Goal: Check status

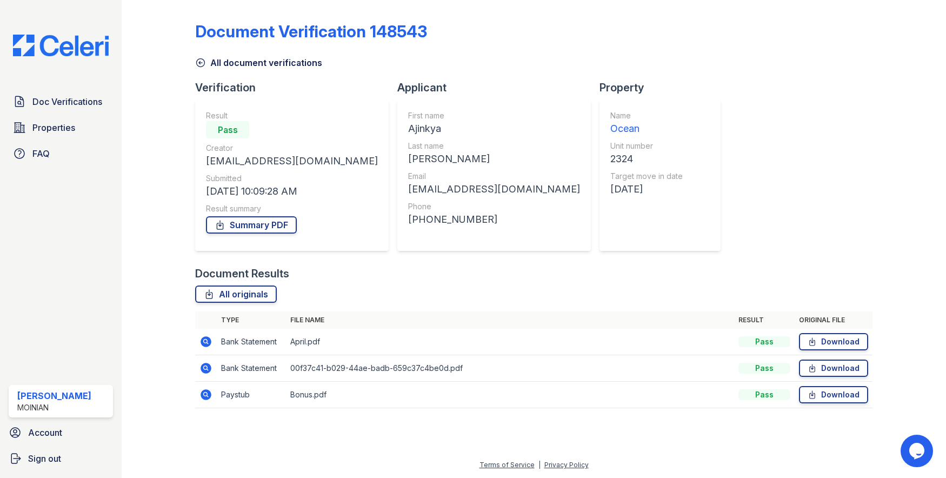
click at [78, 41] on img at bounding box center [60, 46] width 113 height 22
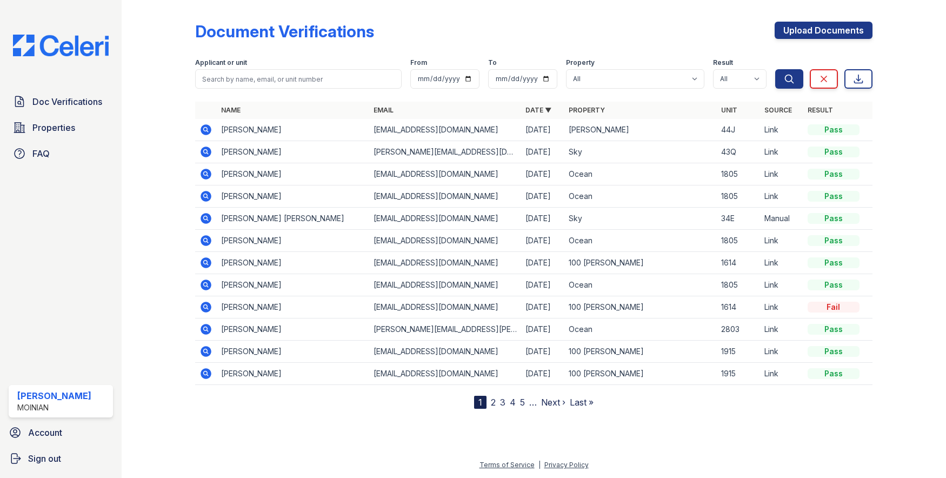
click at [208, 124] on icon at bounding box center [206, 129] width 13 height 13
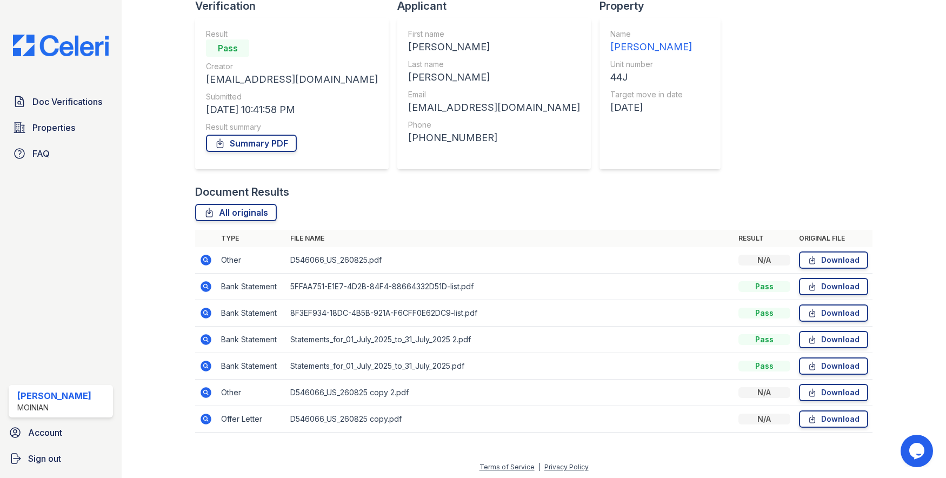
scroll to position [84, 0]
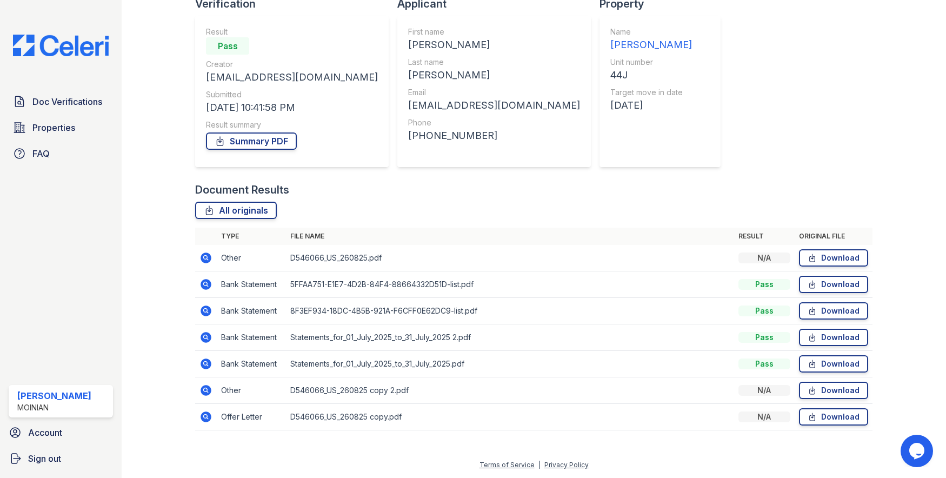
click at [203, 411] on icon at bounding box center [206, 416] width 13 height 13
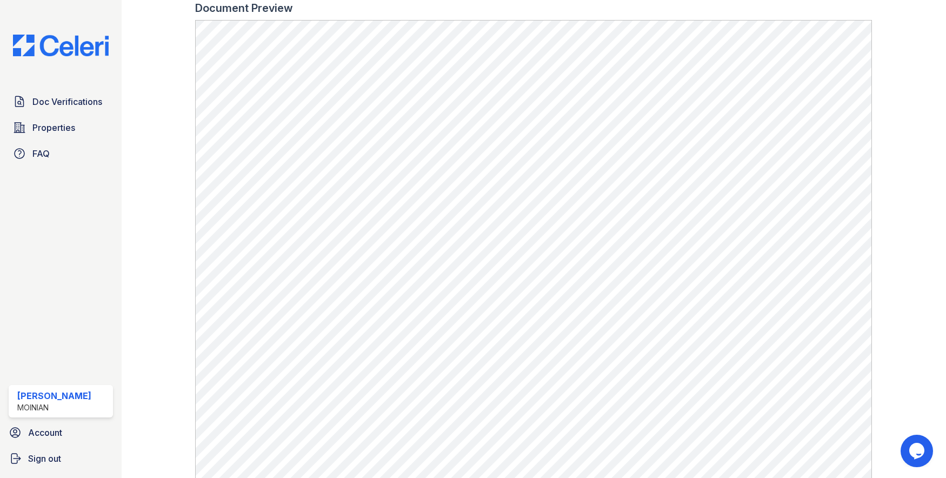
scroll to position [390, 0]
